Goal: Information Seeking & Learning: Learn about a topic

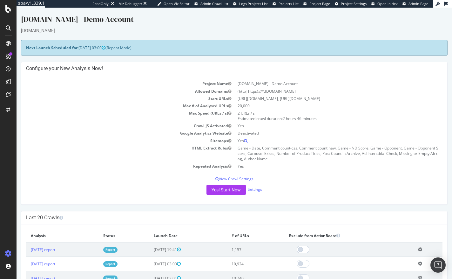
drag, startPoint x: 611, startPoint y: 8, endPoint x: 146, endPoint y: 120, distance: 478.3
click at [146, 120] on td "Max Speed (URLs / s)" at bounding box center [130, 116] width 209 height 13
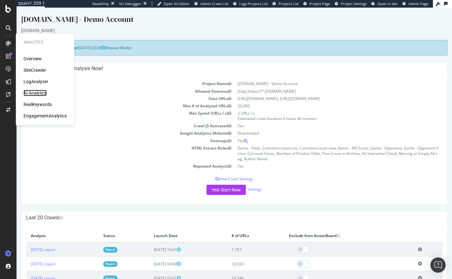
click at [29, 95] on div "AI Analytics" at bounding box center [35, 93] width 23 height 6
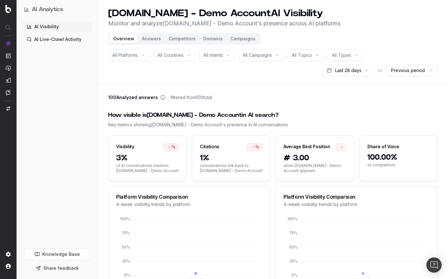
click at [271, 56] on span "All Campaigns" at bounding box center [257, 55] width 29 height 6
click at [179, 79] on header "UHND.com - Demo Account AI Visibility Monitor and analyze UHND.com - Demo Accou…" at bounding box center [273, 42] width 350 height 84
